Goal: Information Seeking & Learning: Learn about a topic

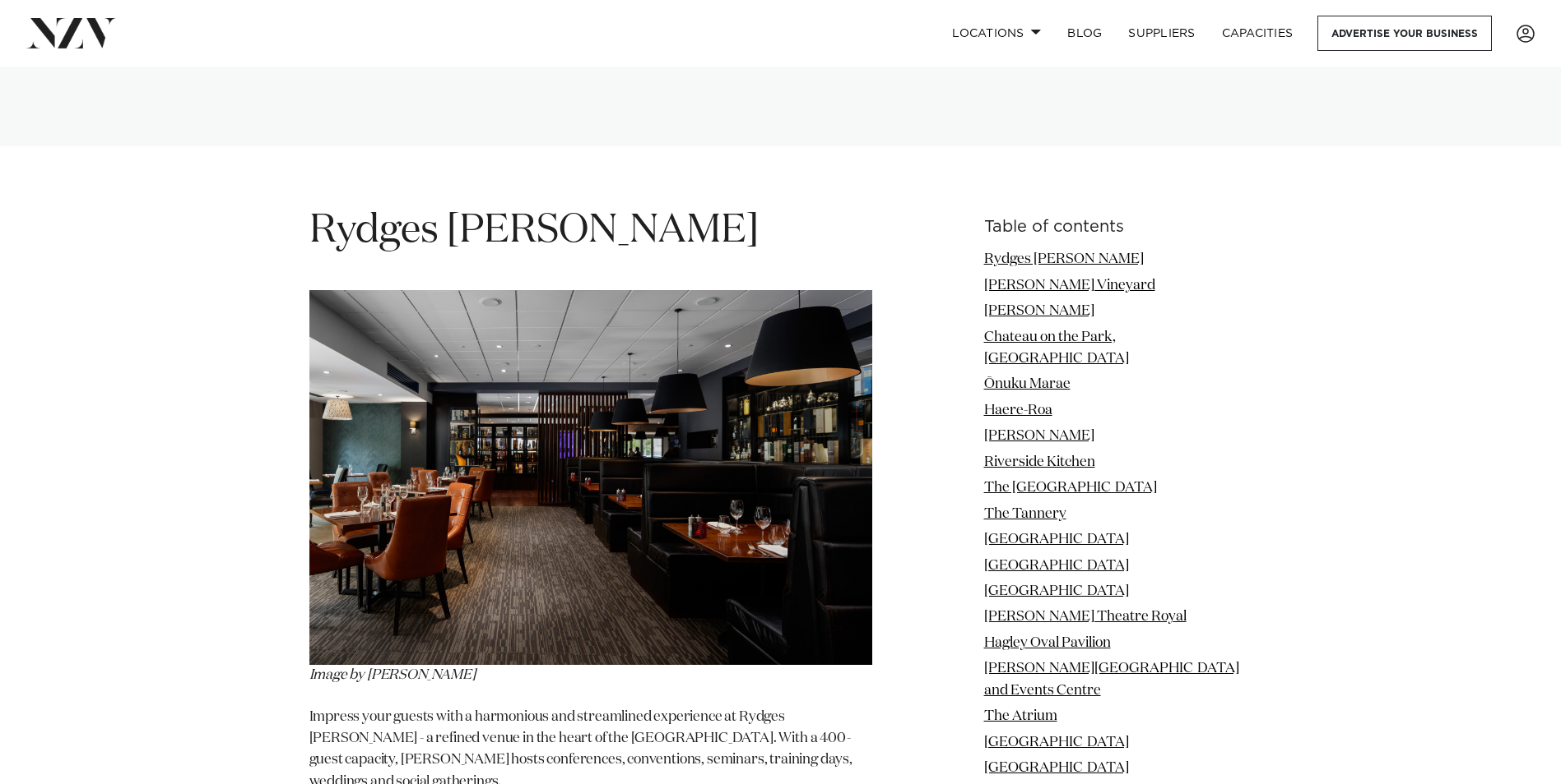
scroll to position [2137, 0]
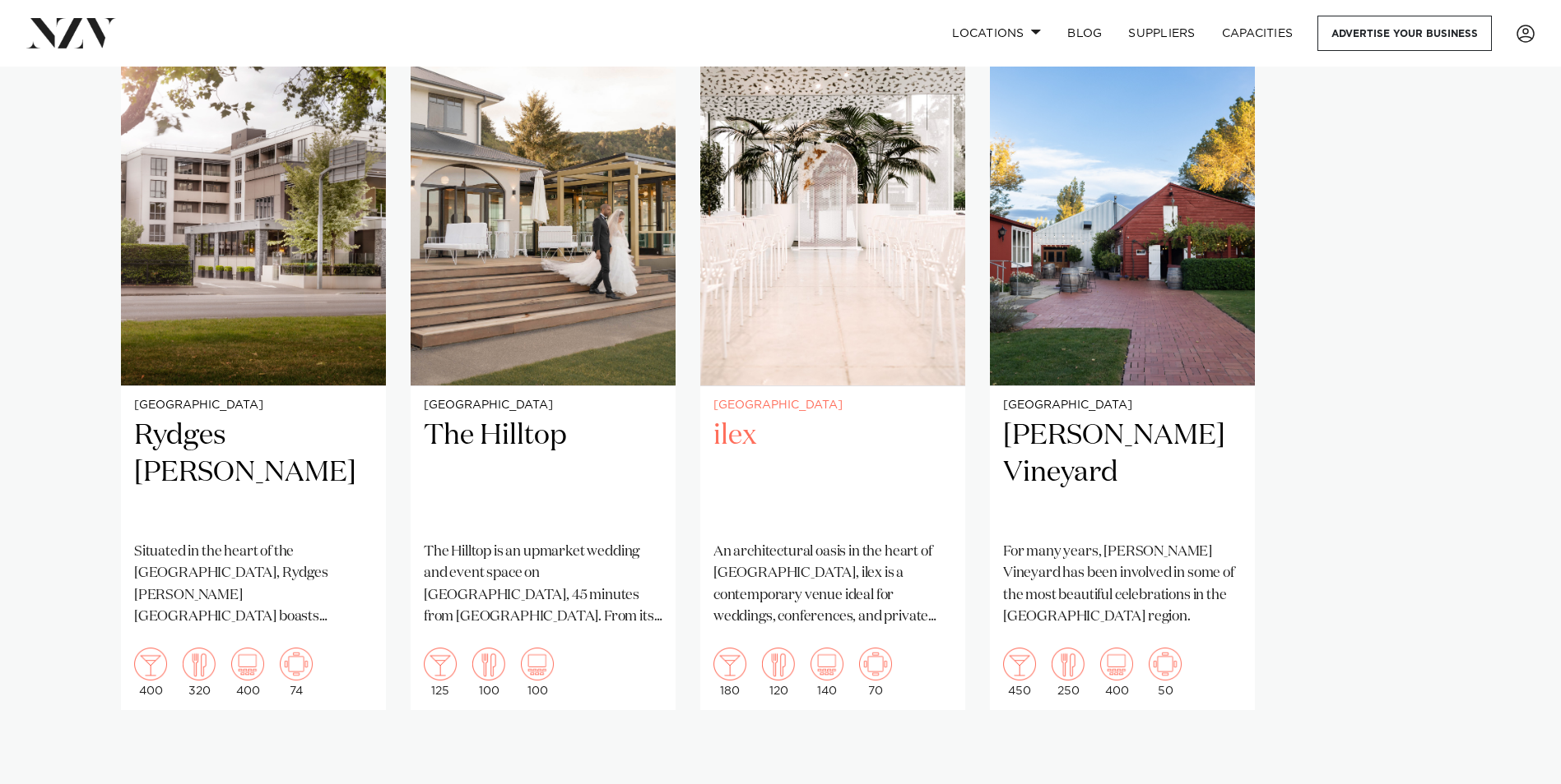
scroll to position [1234, 0]
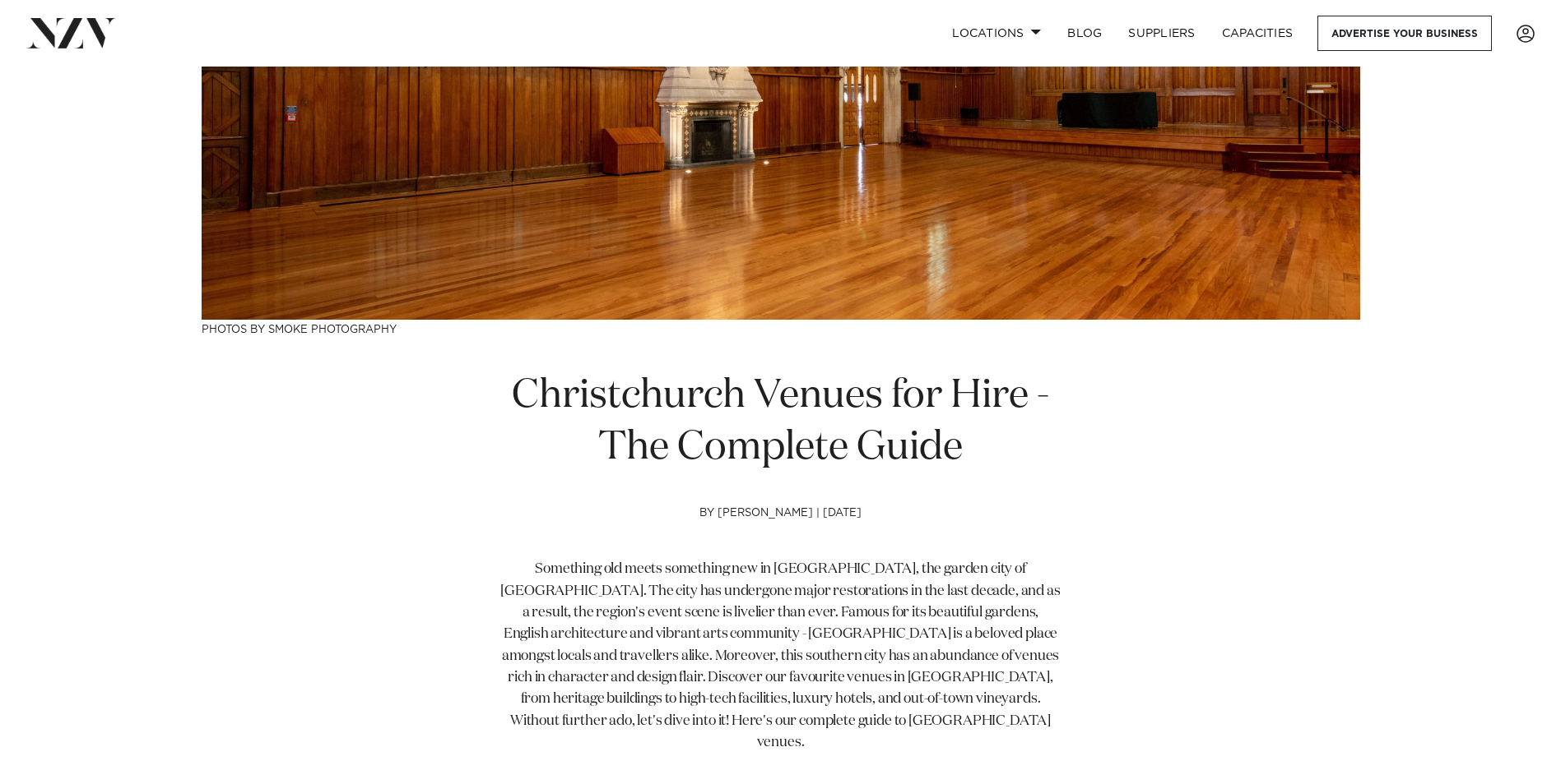
scroll to position [83, 0]
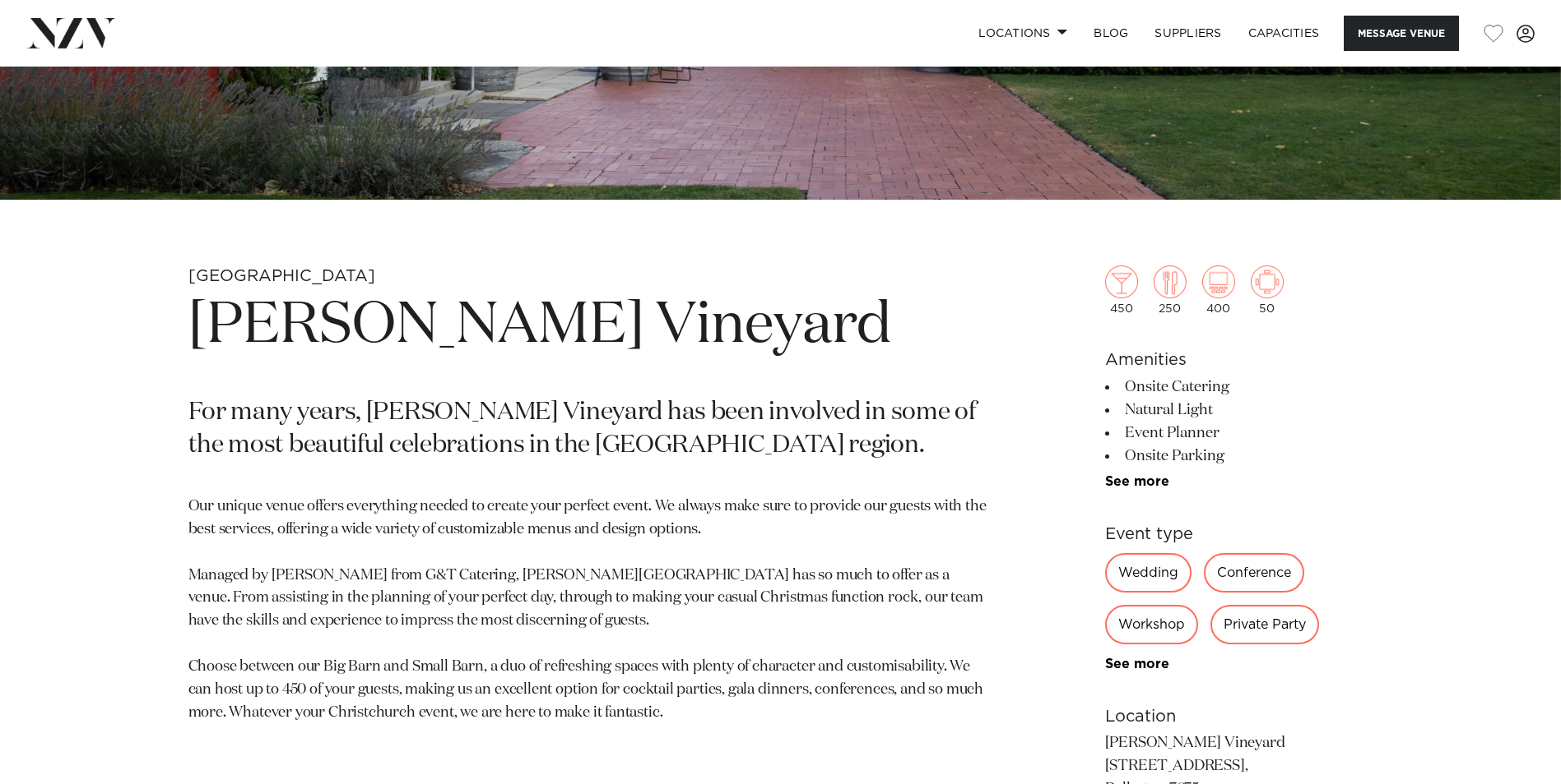
scroll to position [740, 0]
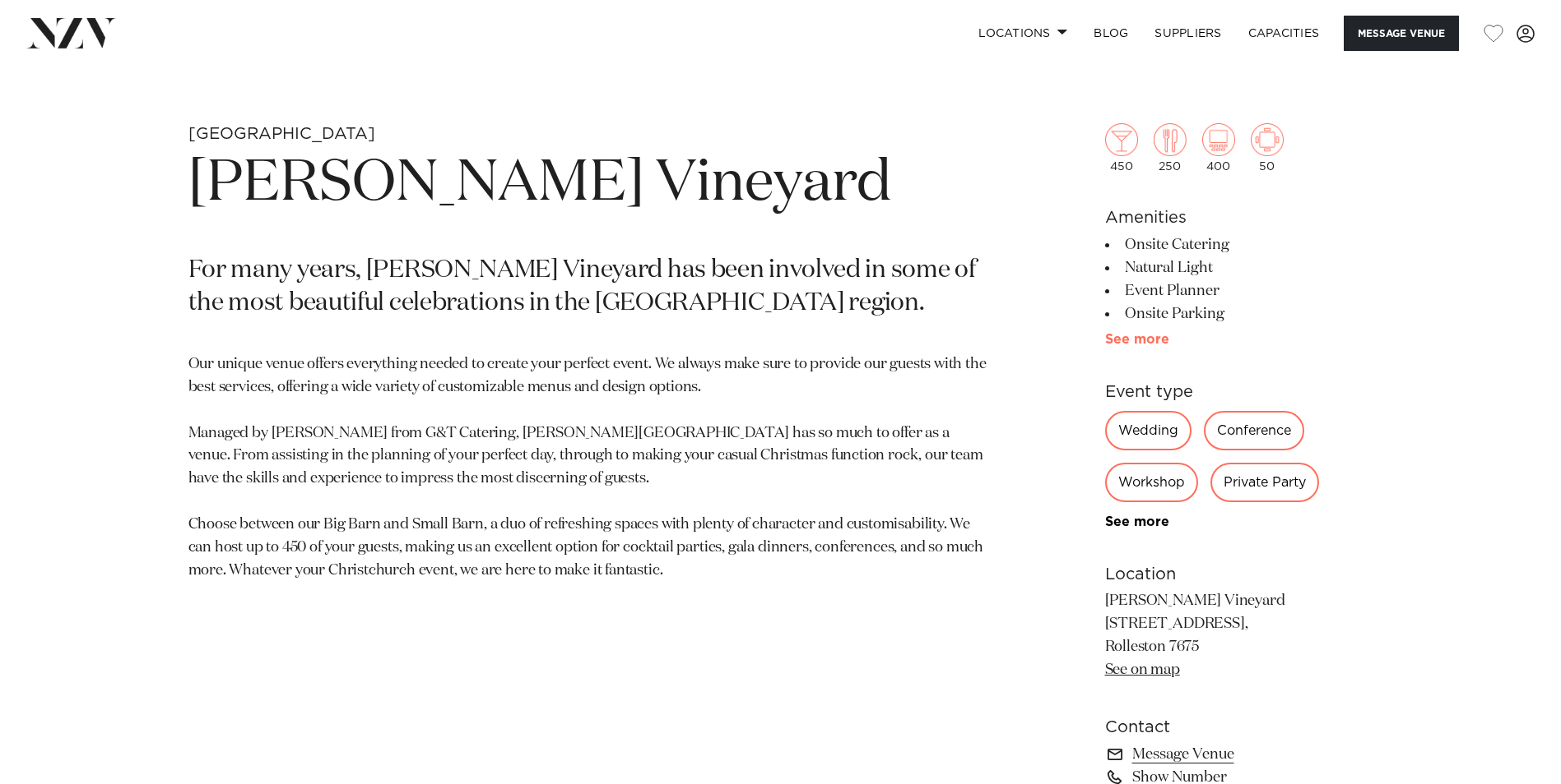
click at [1143, 338] on link "See more" at bounding box center [1169, 340] width 128 height 14
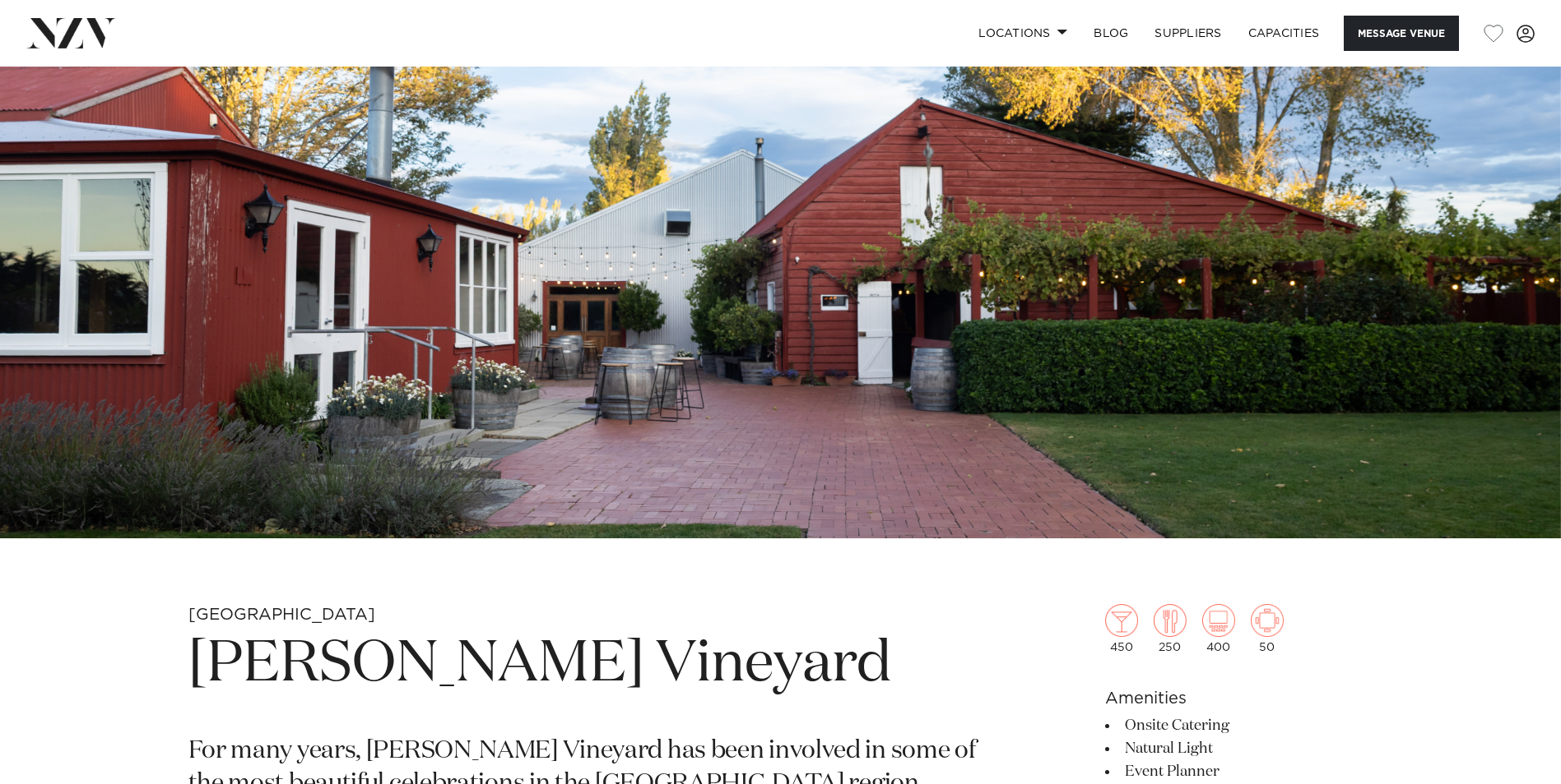
scroll to position [164, 0]
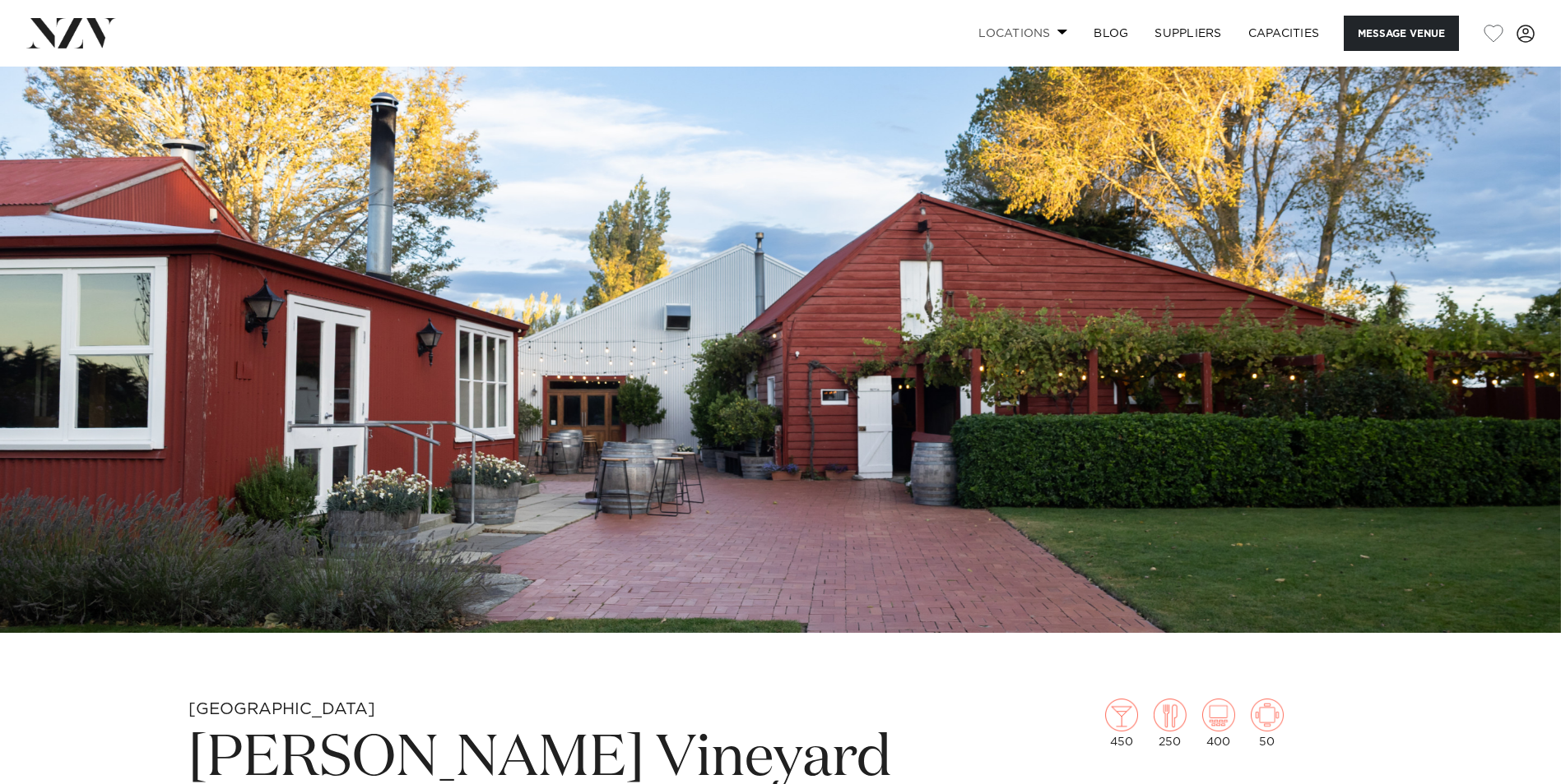
click at [1042, 29] on link "Locations" at bounding box center [1023, 33] width 115 height 35
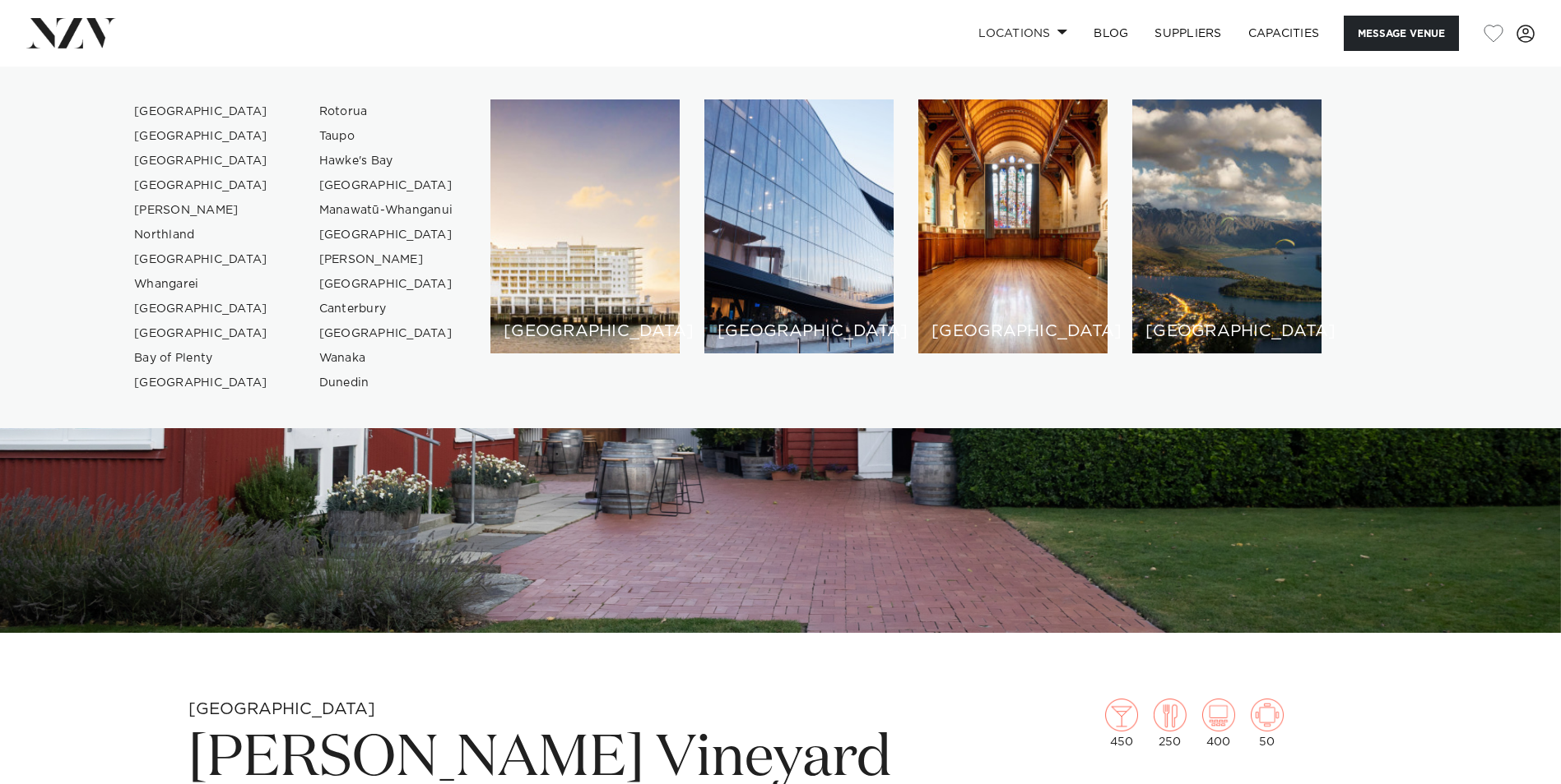
click at [794, 605] on img at bounding box center [780, 267] width 1561 height 731
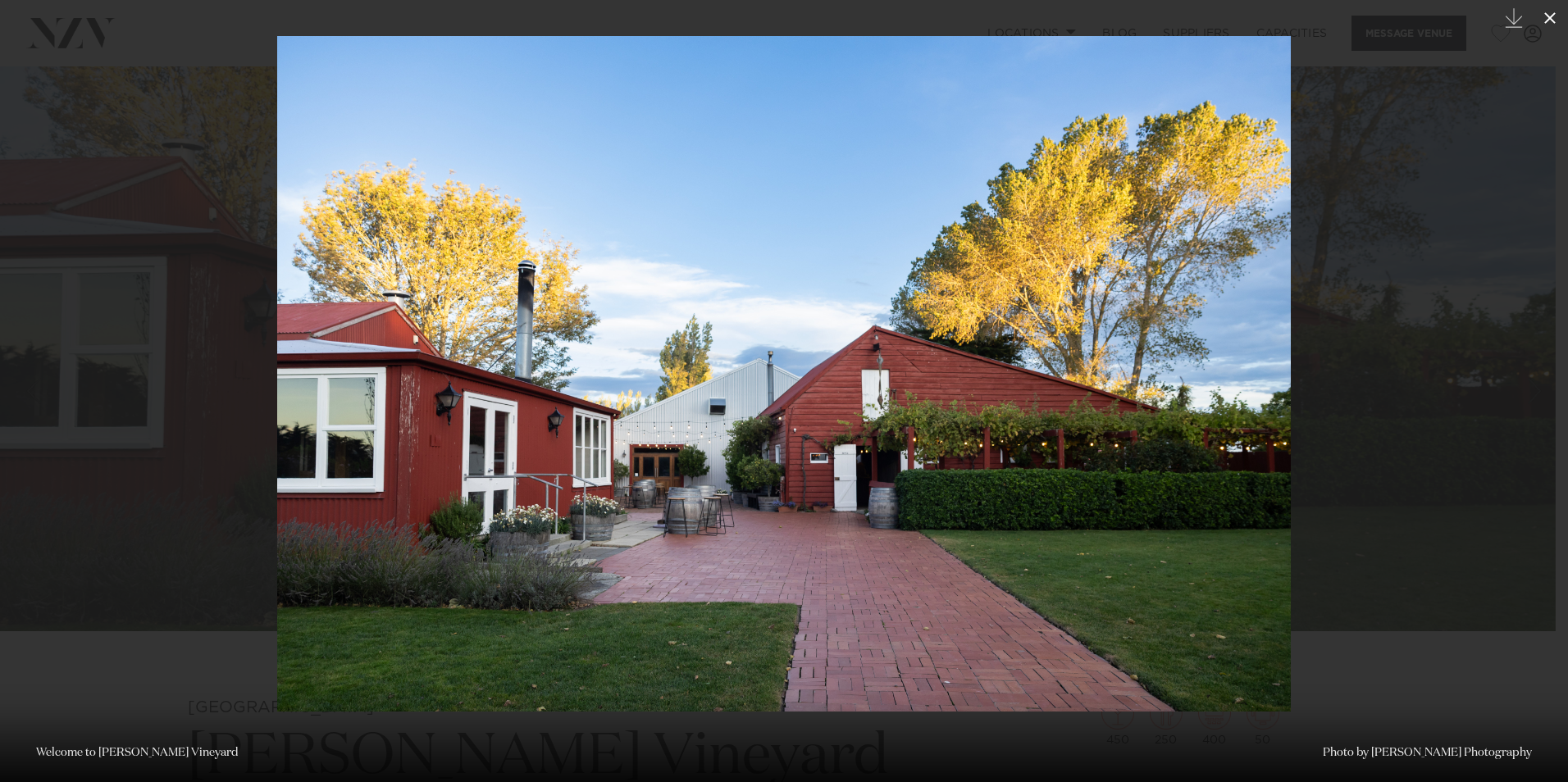
click at [1554, 13] on icon at bounding box center [1550, 17] width 19 height 19
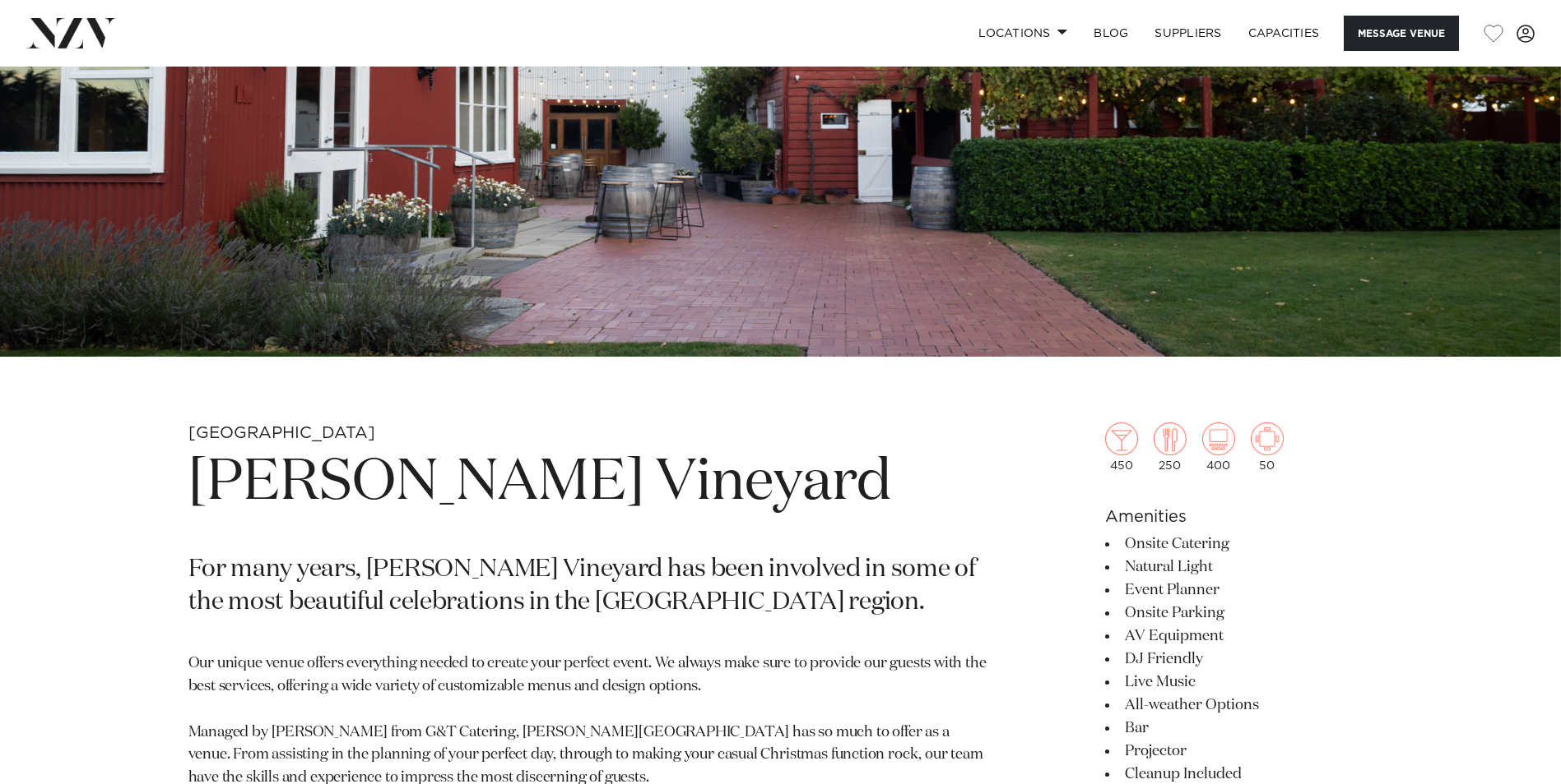
scroll to position [658, 0]
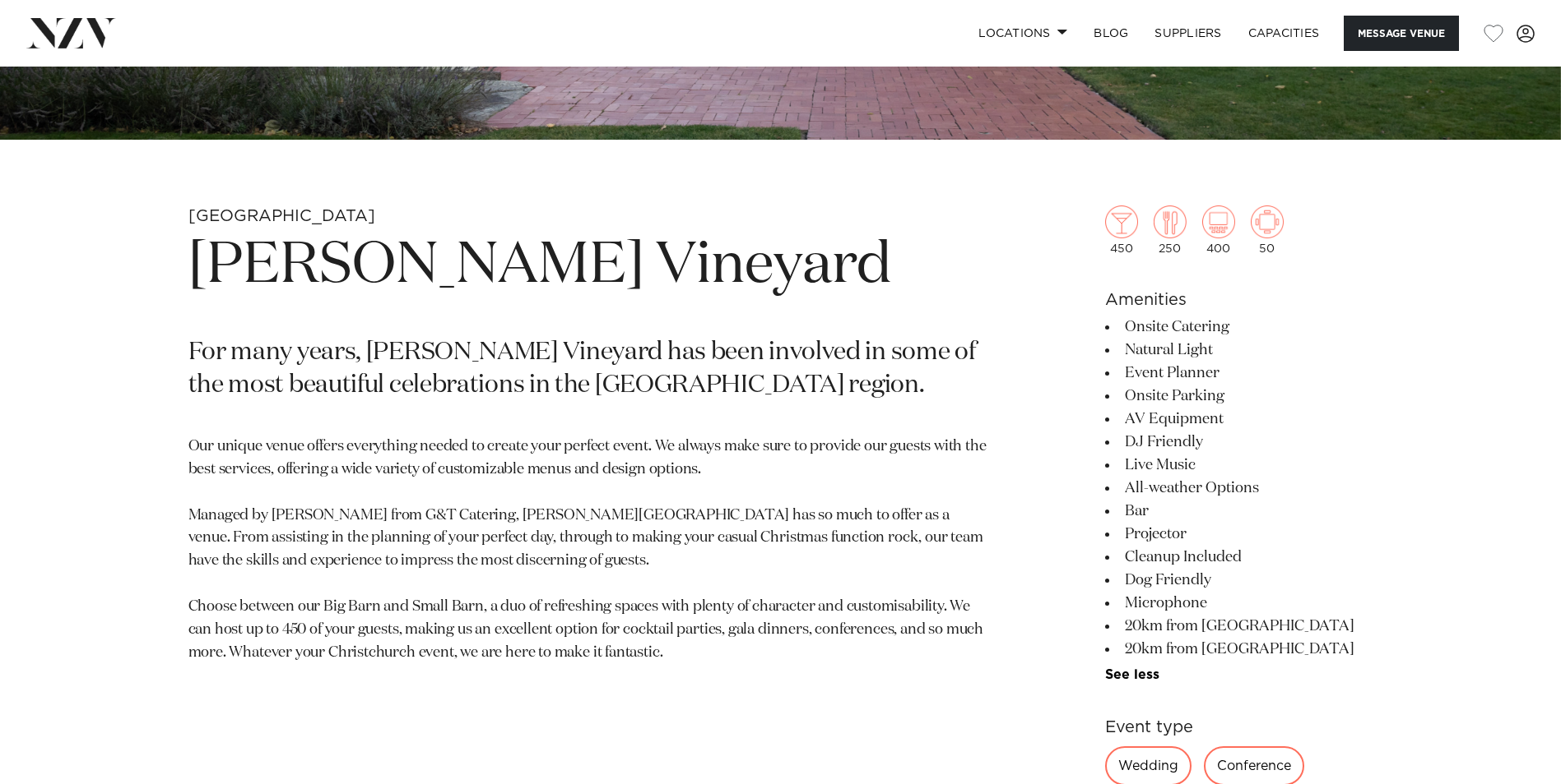
click at [425, 270] on h1 "[PERSON_NAME] Vineyard" at bounding box center [588, 266] width 800 height 76
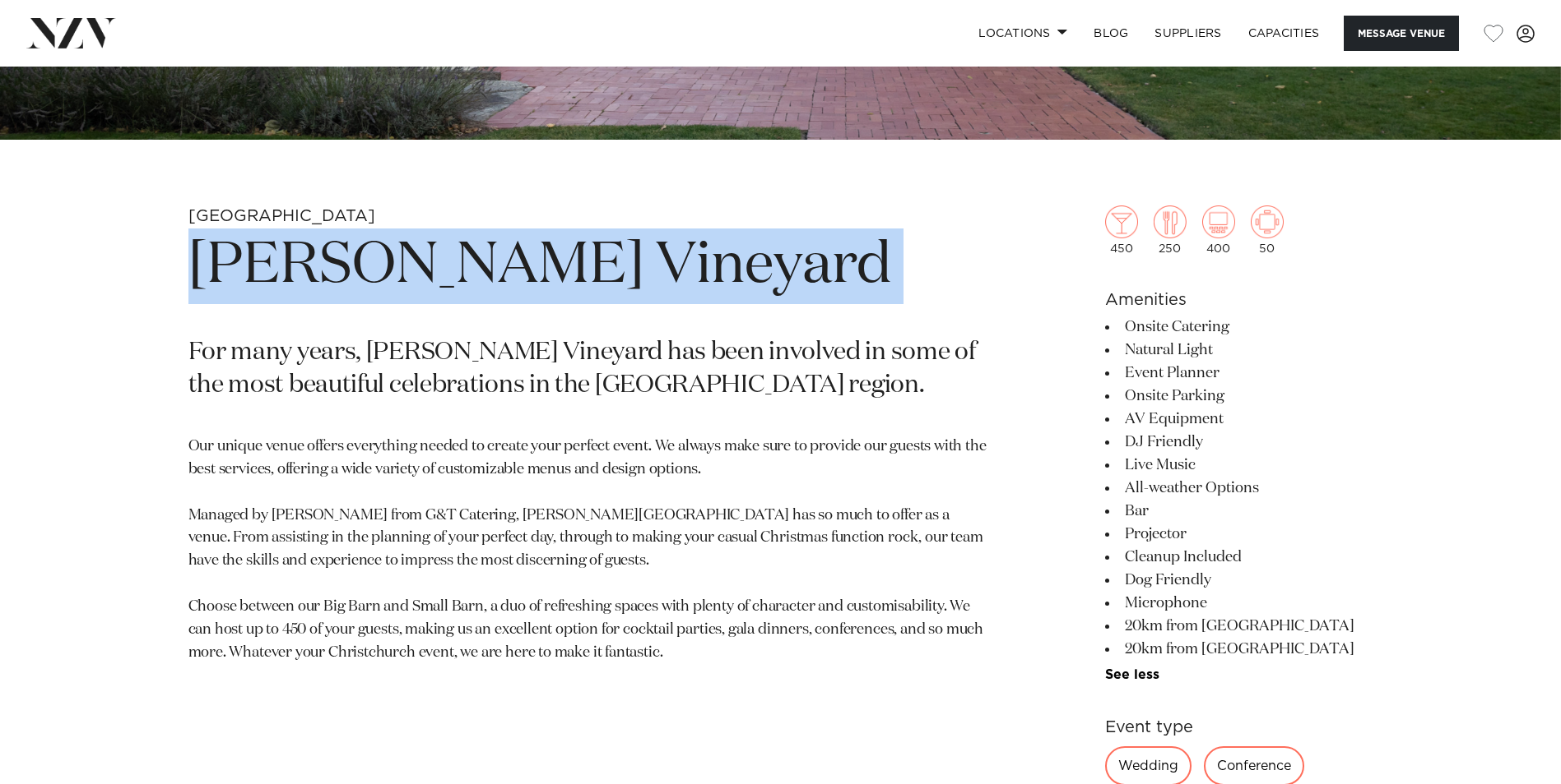
click at [425, 270] on h1 "[PERSON_NAME] Vineyard" at bounding box center [588, 266] width 800 height 76
copy section "[PERSON_NAME] Vineyard"
